Goal: Transaction & Acquisition: Subscribe to service/newsletter

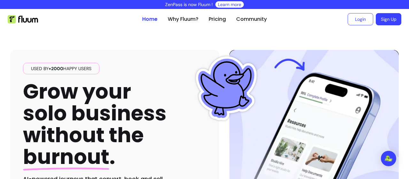
click at [215, 19] on link "Pricing" at bounding box center [217, 19] width 17 height 8
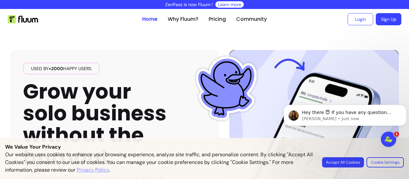
click at [337, 164] on button "Accept All Cookies" at bounding box center [343, 162] width 42 height 10
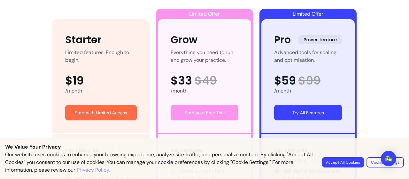
scroll to position [447, 0]
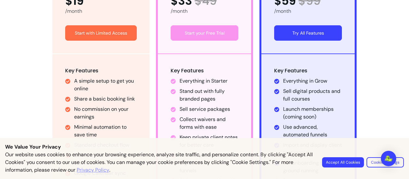
click at [354, 163] on button "Accept All Cookies" at bounding box center [343, 162] width 42 height 10
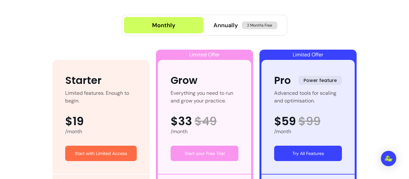
scroll to position [256, 0]
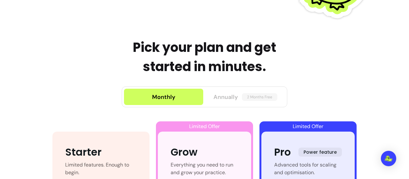
click at [222, 94] on span "Annually" at bounding box center [226, 96] width 25 height 9
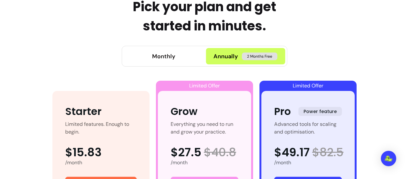
scroll to position [320, 0]
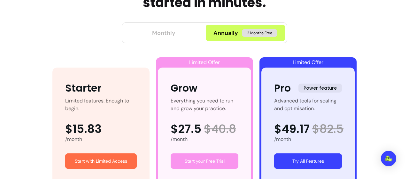
click at [183, 31] on button "Monthly" at bounding box center [163, 33] width 79 height 16
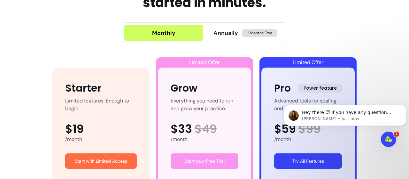
scroll to position [0, 0]
